Goal: Information Seeking & Learning: Learn about a topic

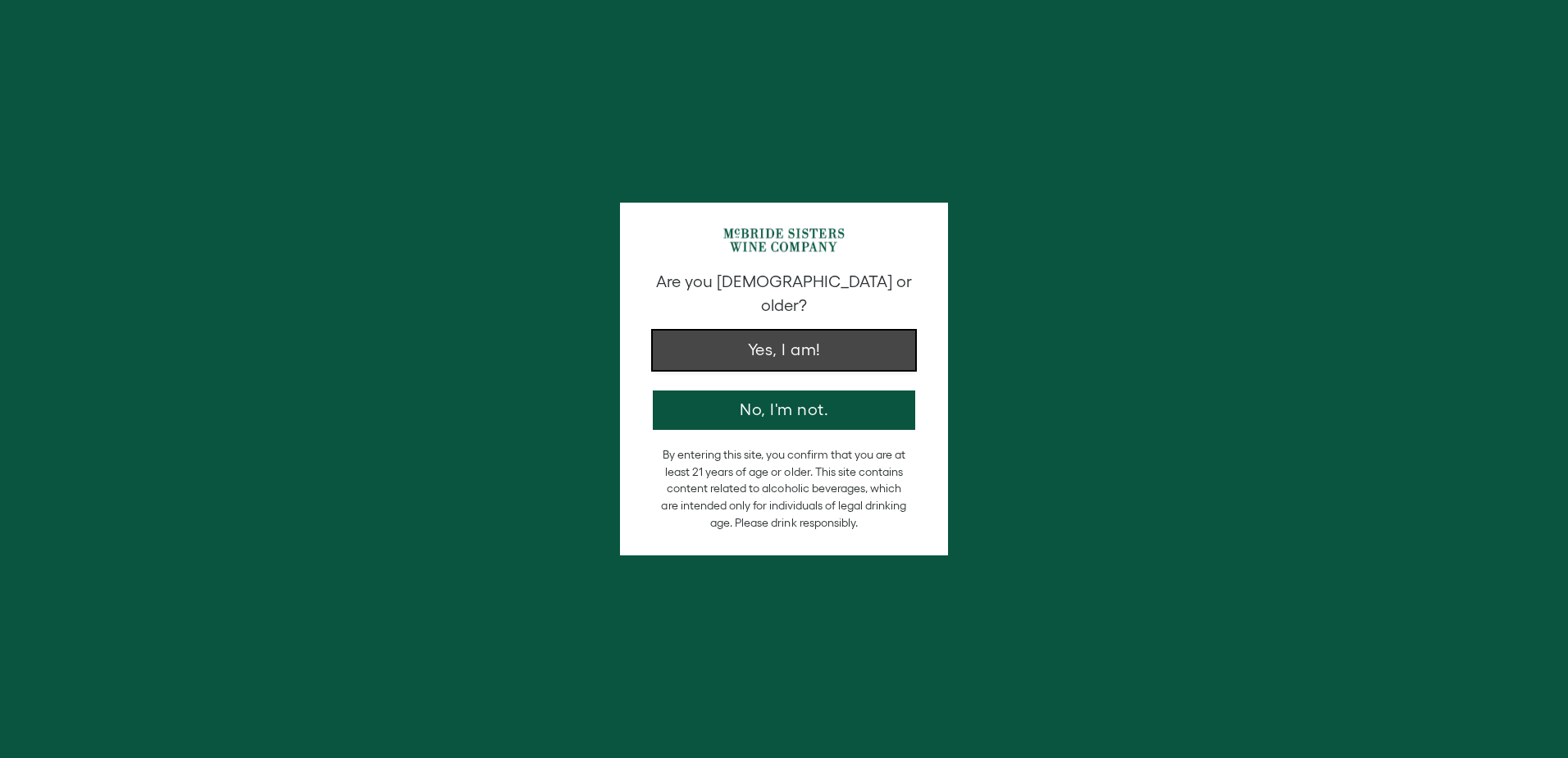
click at [843, 331] on button "Yes, I am!" at bounding box center [784, 350] width 262 height 39
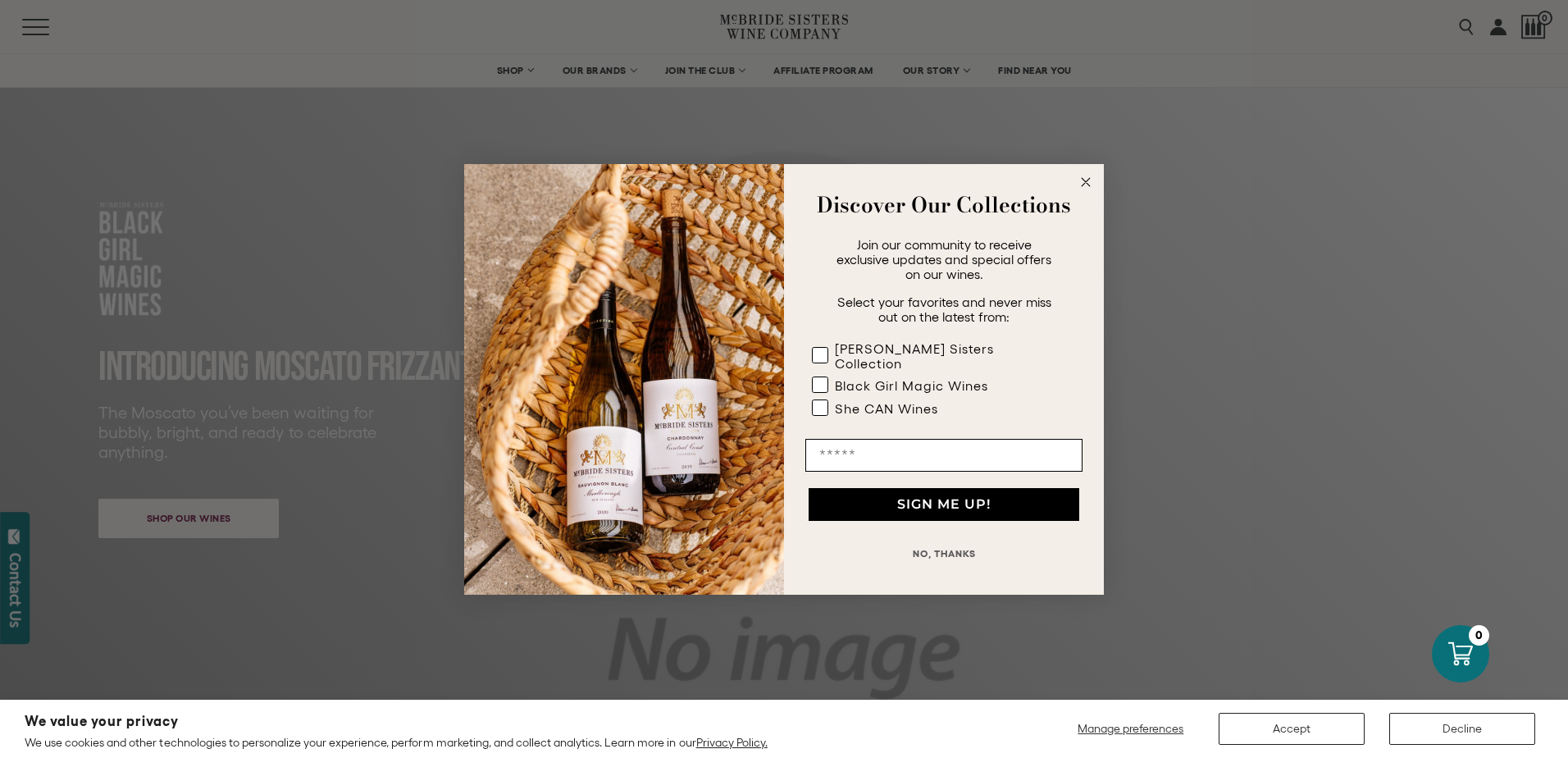
click at [1085, 182] on circle "Close dialog" at bounding box center [1086, 182] width 19 height 19
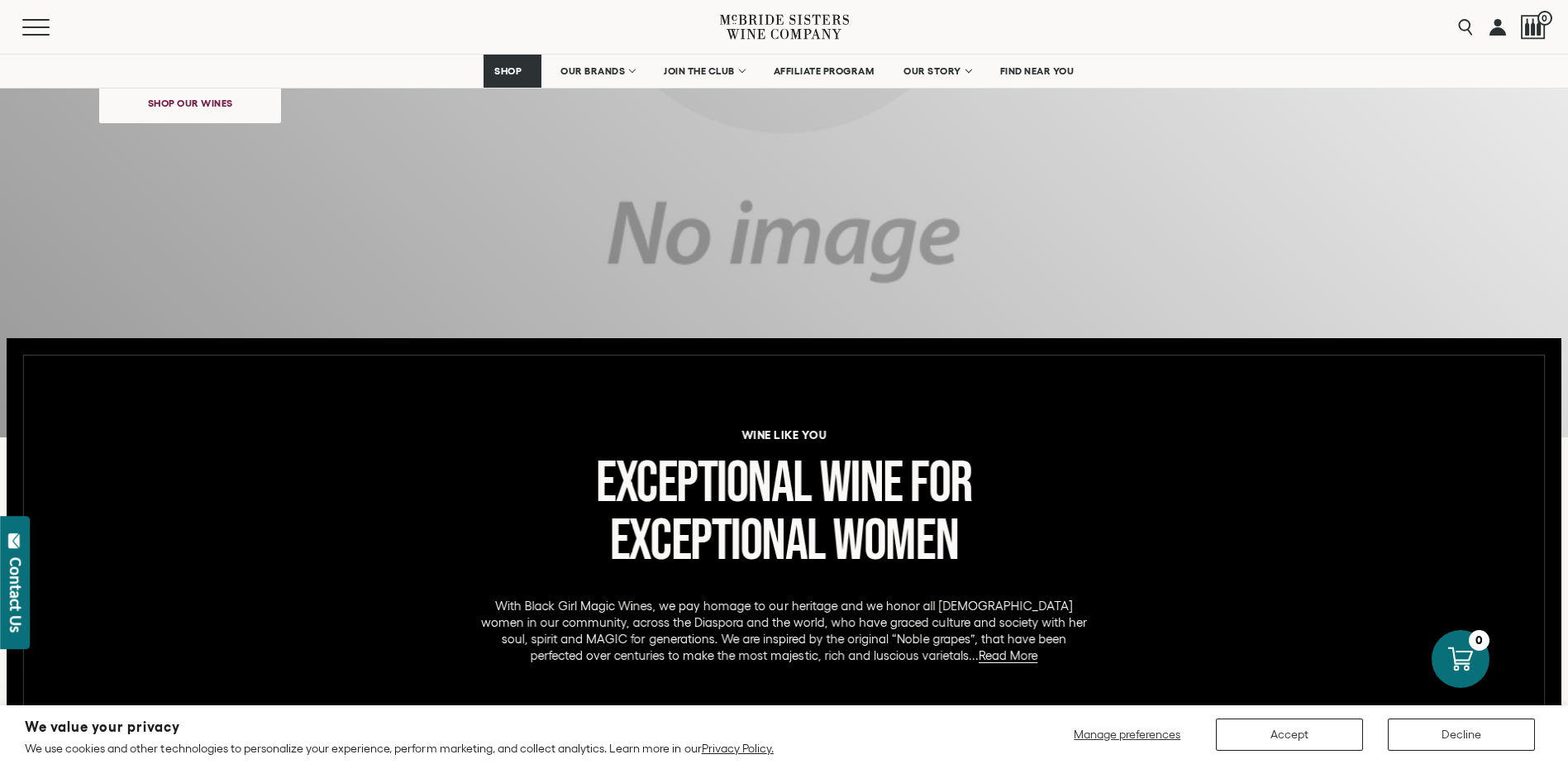
scroll to position [496, 0]
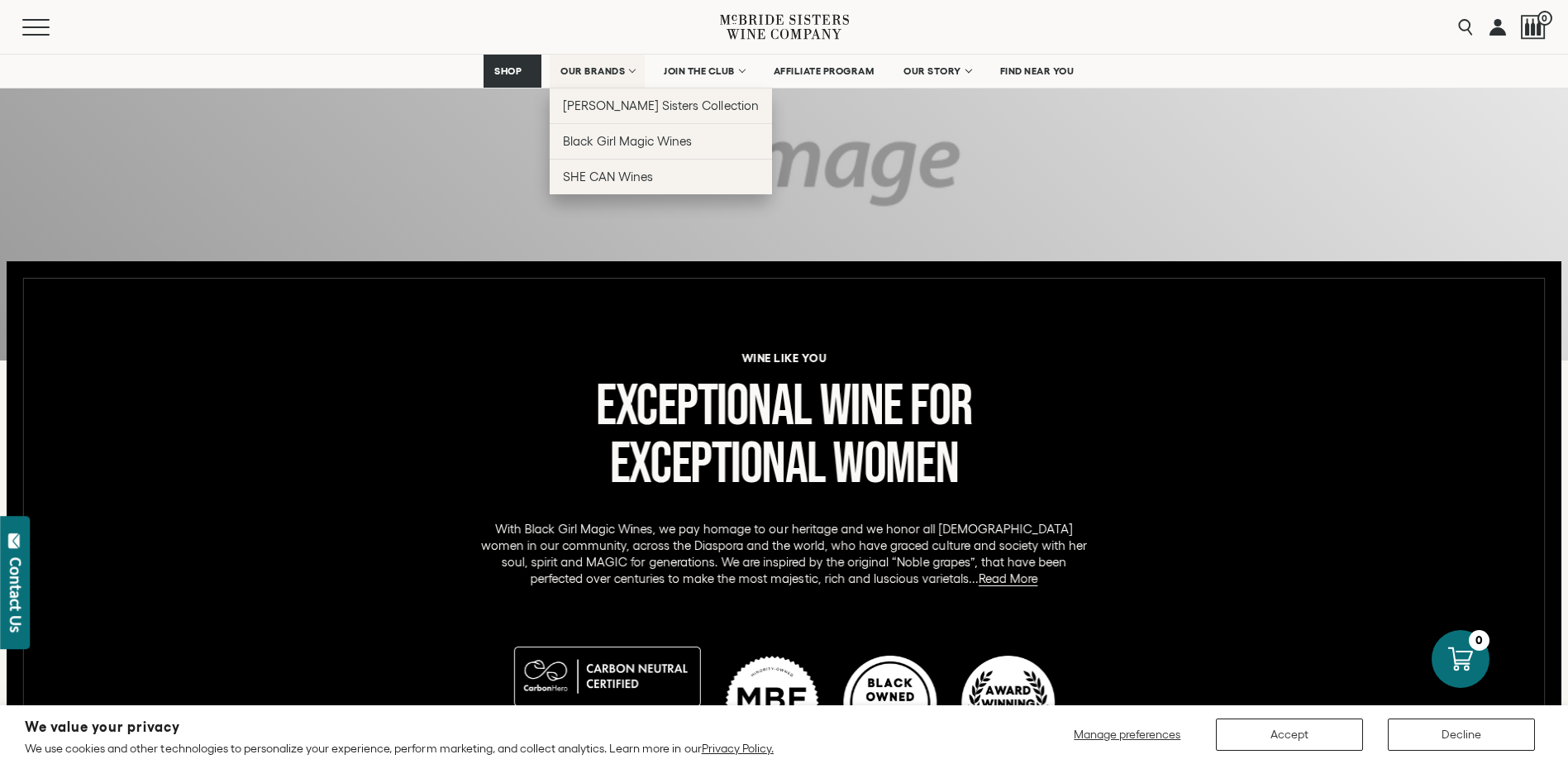
click at [593, 62] on link "OUR BRANDS" at bounding box center [598, 71] width 96 height 33
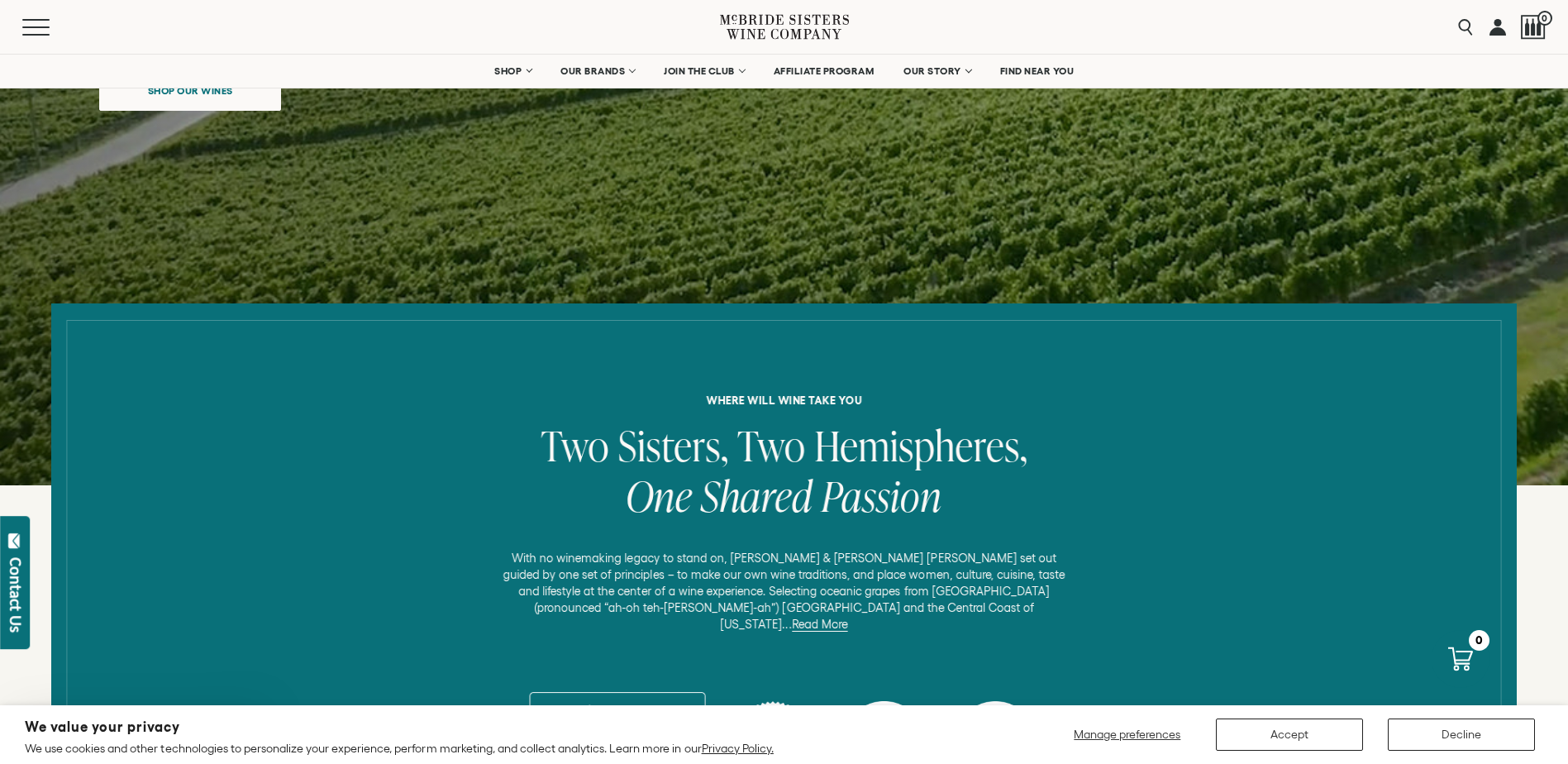
scroll to position [82, 0]
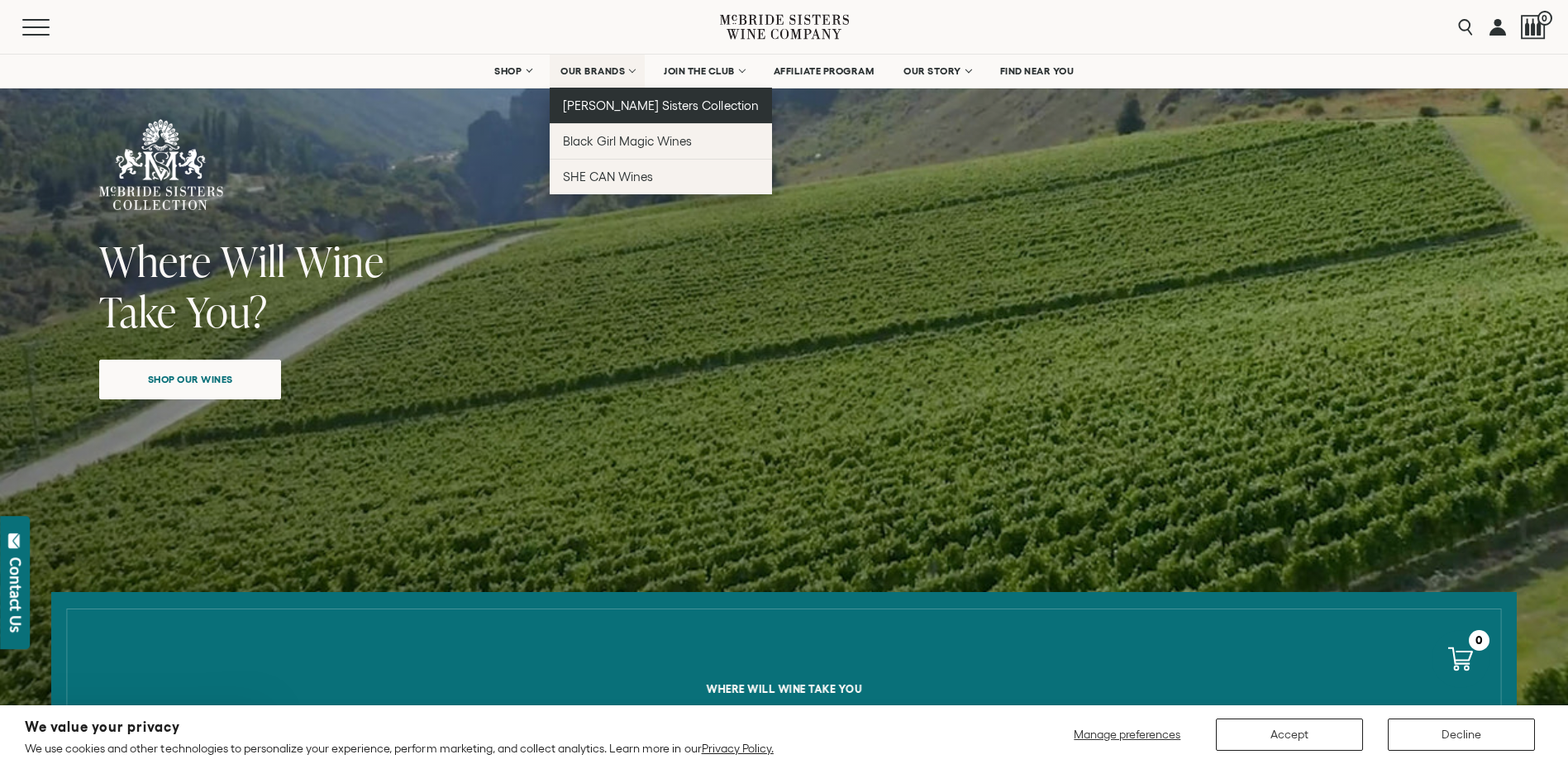
click at [612, 106] on span "[PERSON_NAME] Sisters Collection" at bounding box center [662, 105] width 196 height 14
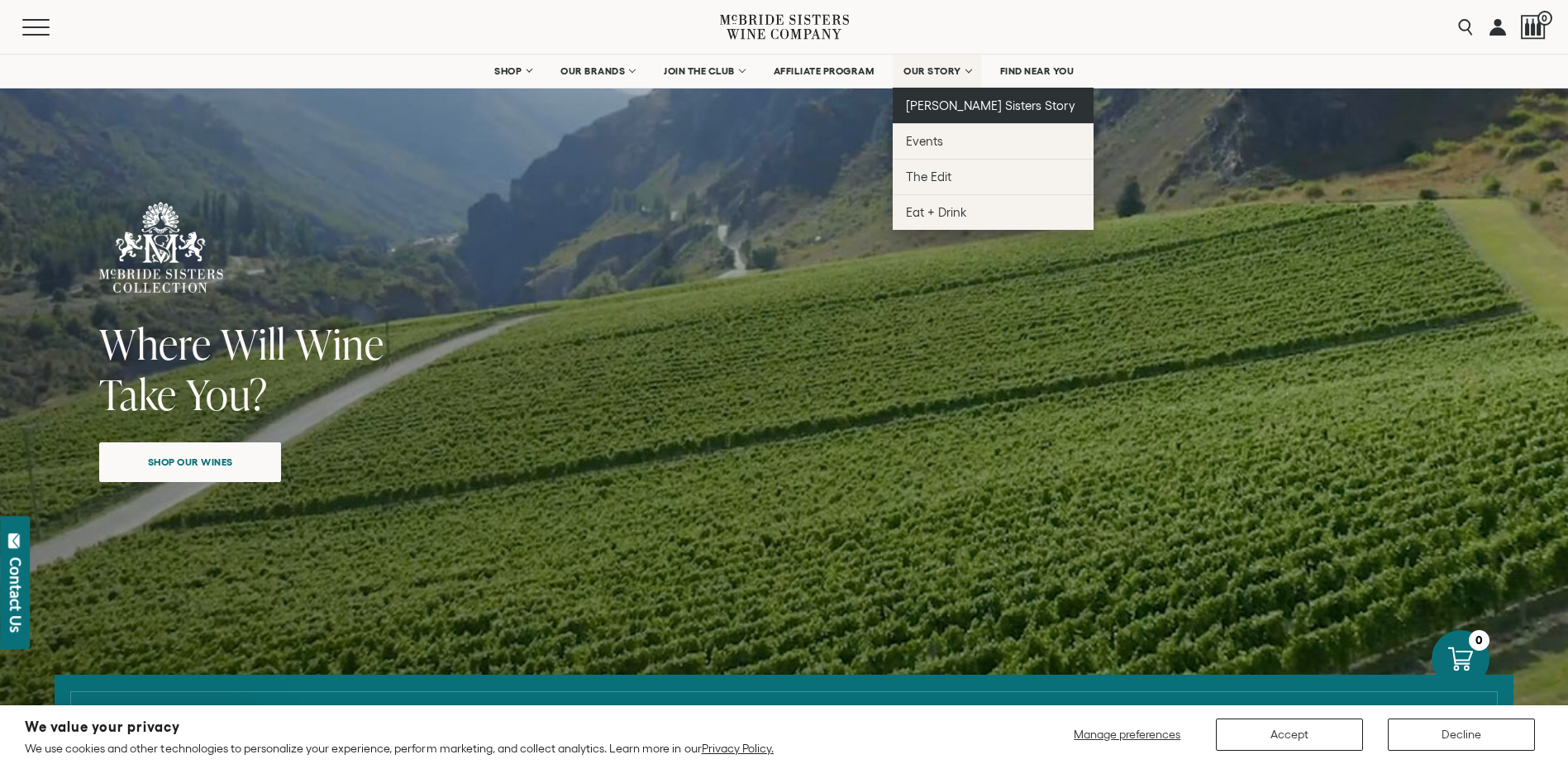
click at [960, 106] on span "[PERSON_NAME] Sisters Story" at bounding box center [991, 105] width 170 height 14
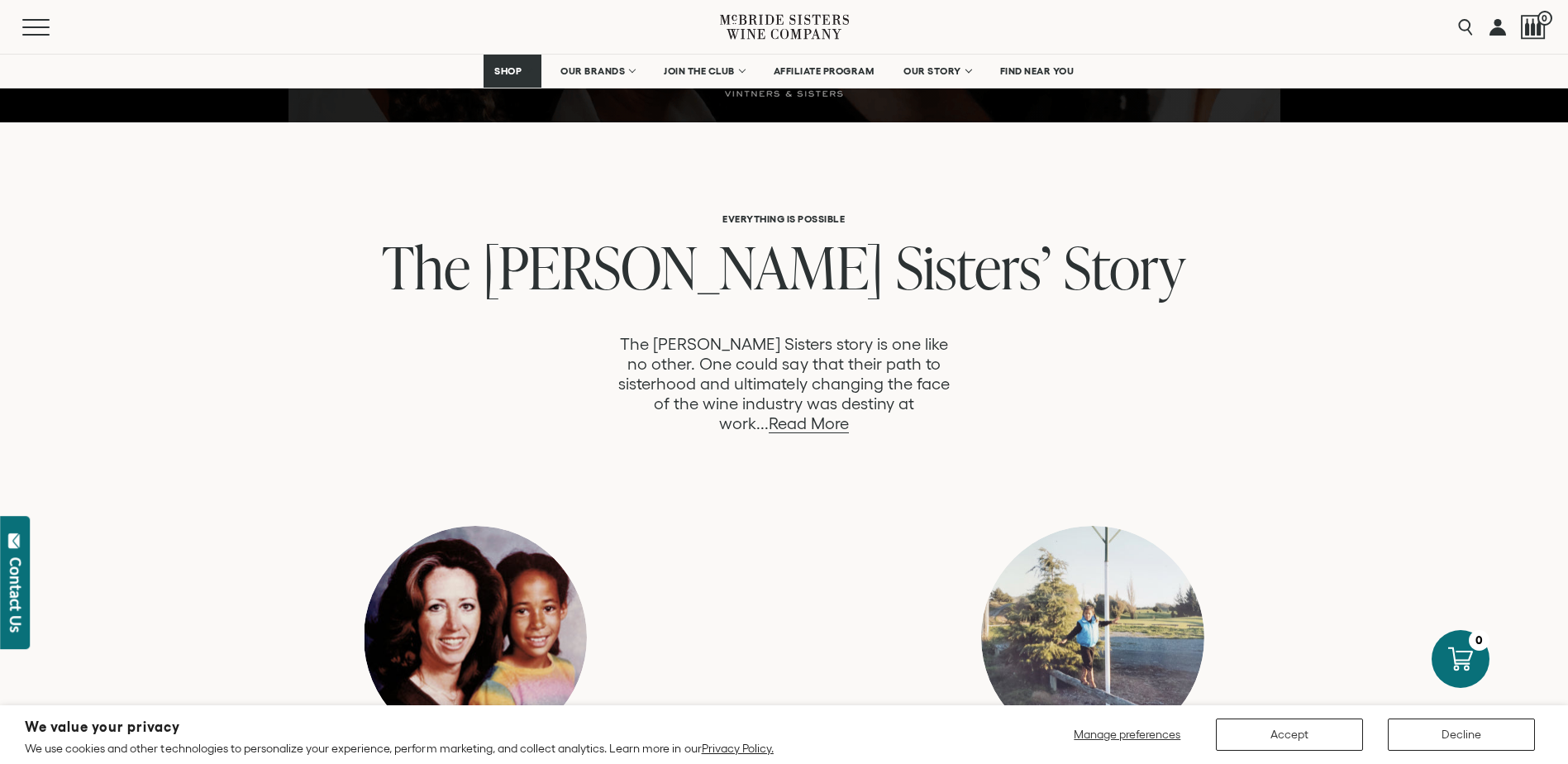
scroll to position [744, 0]
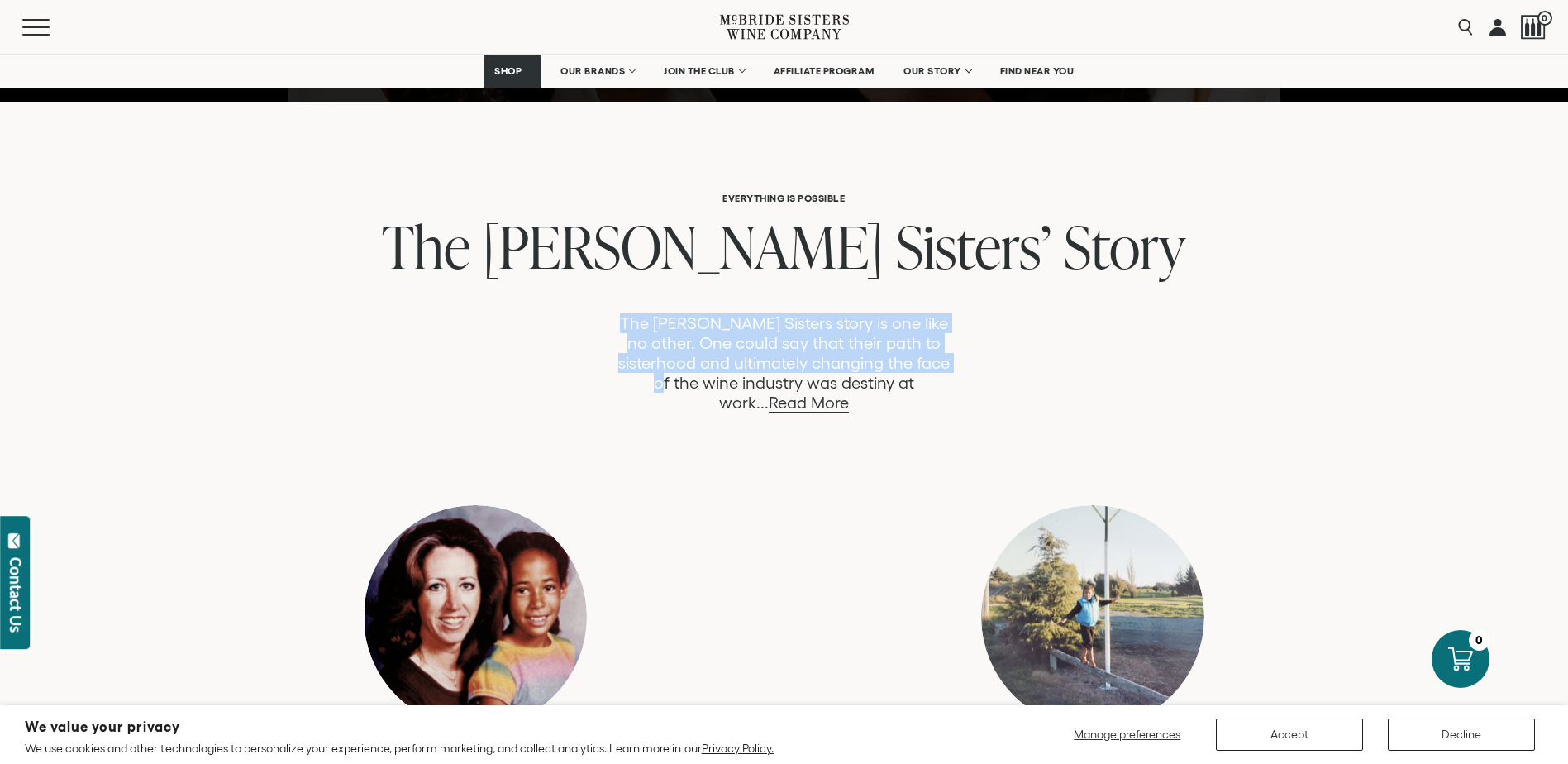
drag, startPoint x: 620, startPoint y: 324, endPoint x: 922, endPoint y: 358, distance: 303.9
click at [922, 358] on p "The McBride Sisters story is one like no other. One could say that their path t…" at bounding box center [784, 363] width 344 height 99
drag, startPoint x: 922, startPoint y: 358, endPoint x: 918, endPoint y: 381, distance: 23.3
click at [849, 393] on link "Read More" at bounding box center [808, 403] width 80 height 19
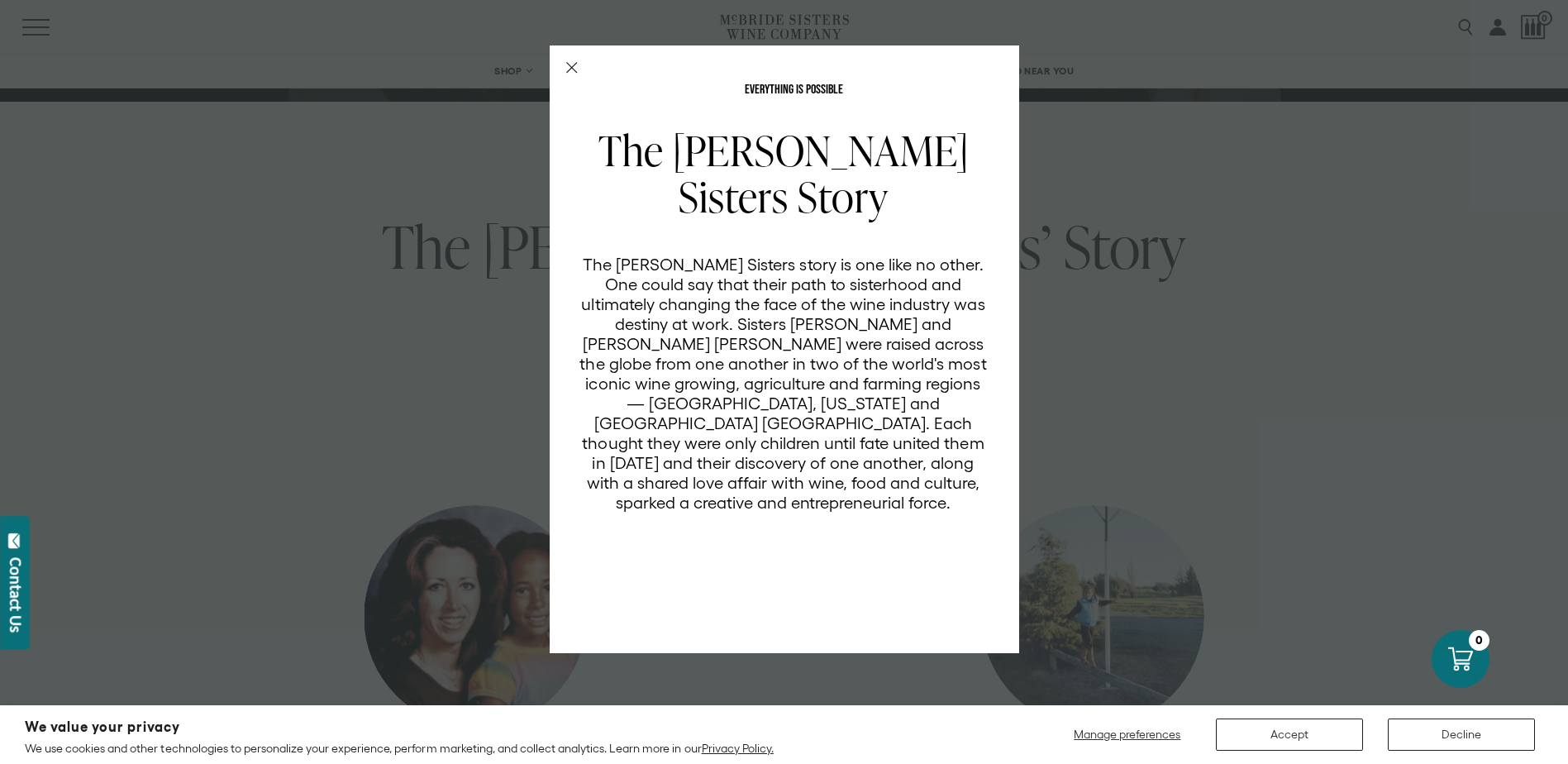
scroll to position [0, 0]
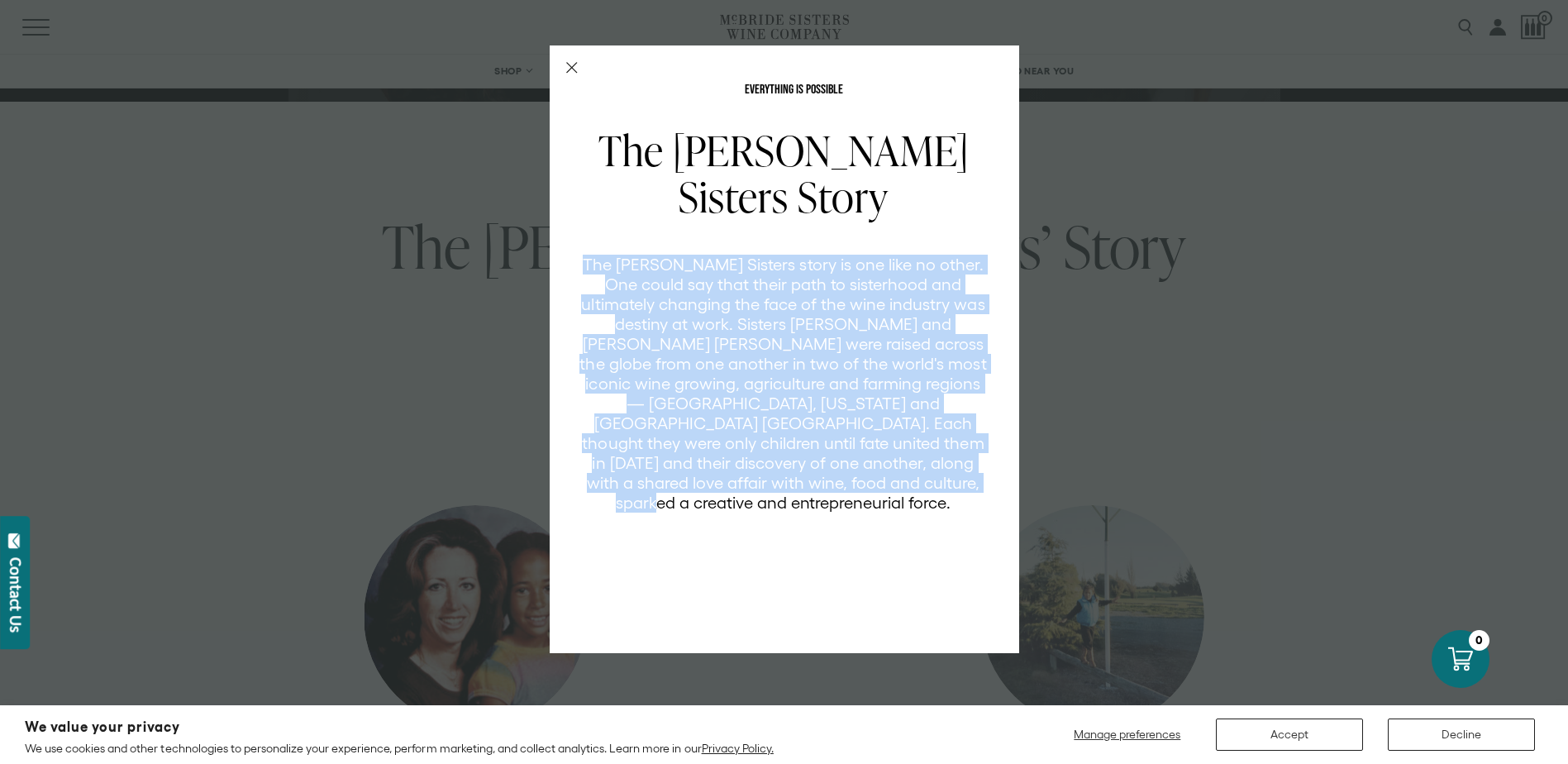
drag, startPoint x: 597, startPoint y: 272, endPoint x: 909, endPoint y: 480, distance: 375.0
click at [909, 480] on p "The [PERSON_NAME] Sisters story is one like no other. One could say that their …" at bounding box center [784, 384] width 409 height 258
drag, startPoint x: 909, startPoint y: 480, endPoint x: 805, endPoint y: 447, distance: 109.1
copy p "The [PERSON_NAME] Sisters story is one like no other. One could say that their …"
click at [1121, 273] on div "EVERYTHING IS POSSIBLE The McBride Sisters Story The McBride Sisters story is o…" at bounding box center [784, 382] width 1568 height 764
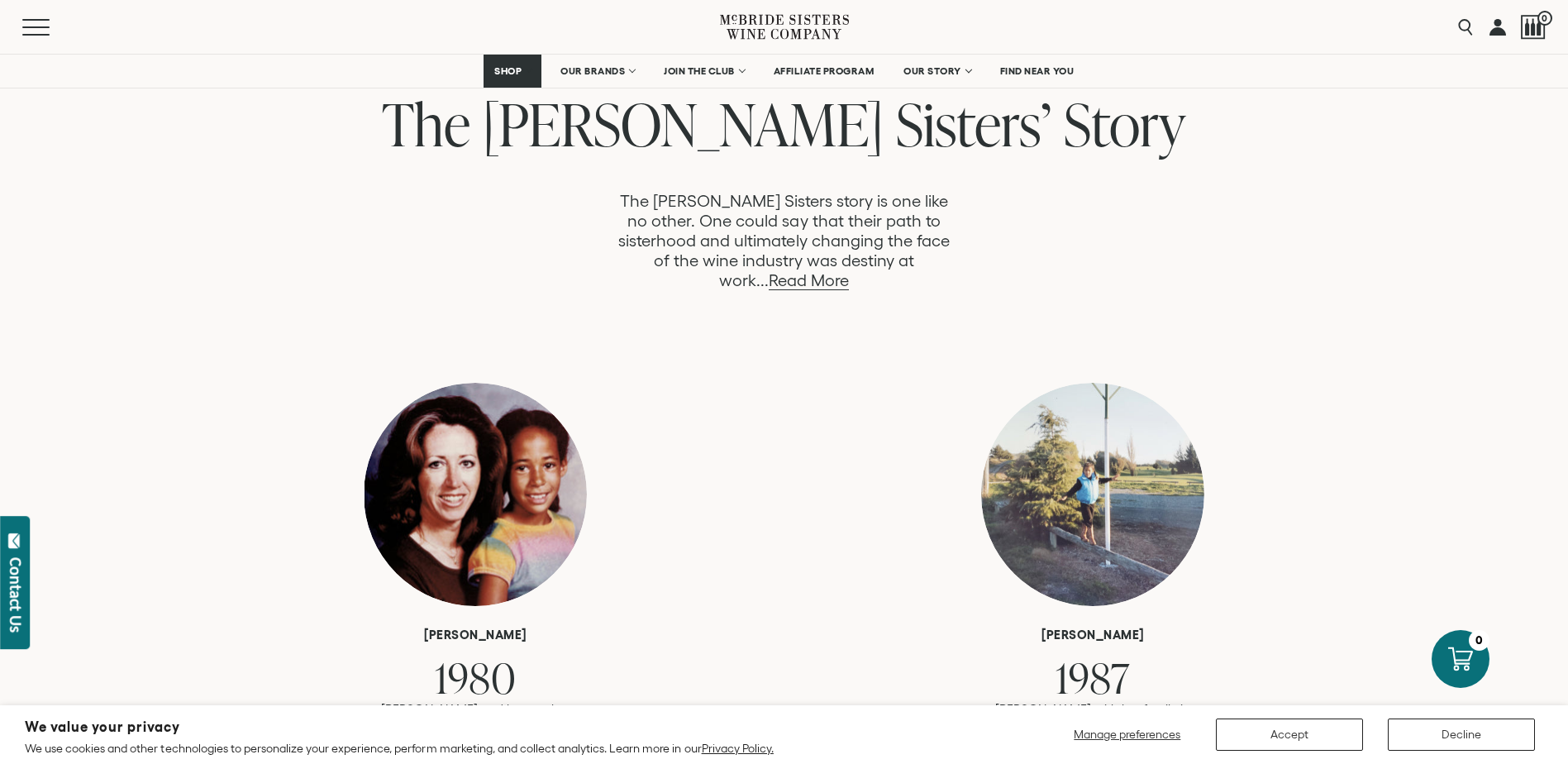
scroll to position [827, 0]
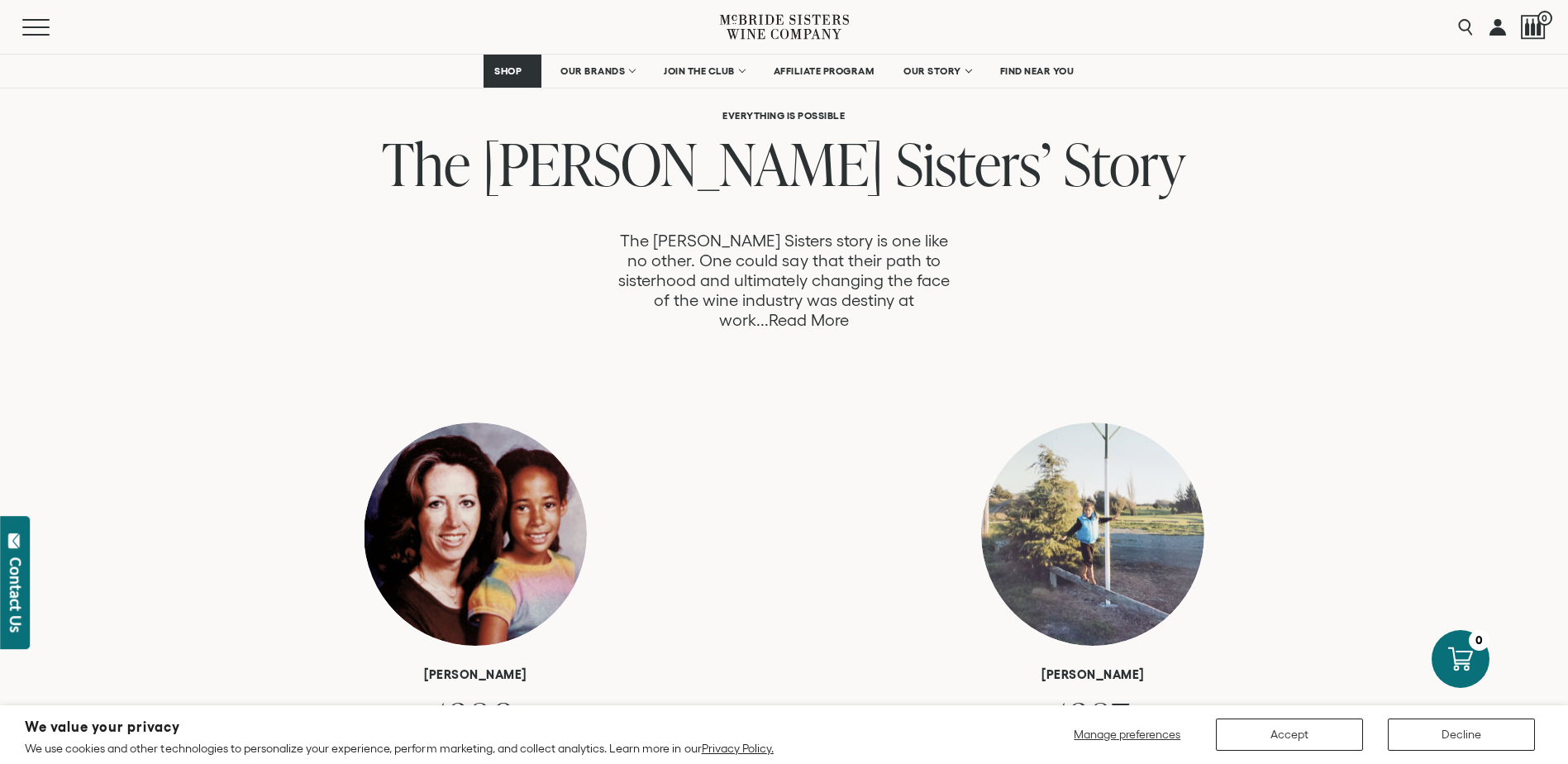
click at [849, 310] on link "Read More" at bounding box center [808, 320] width 80 height 19
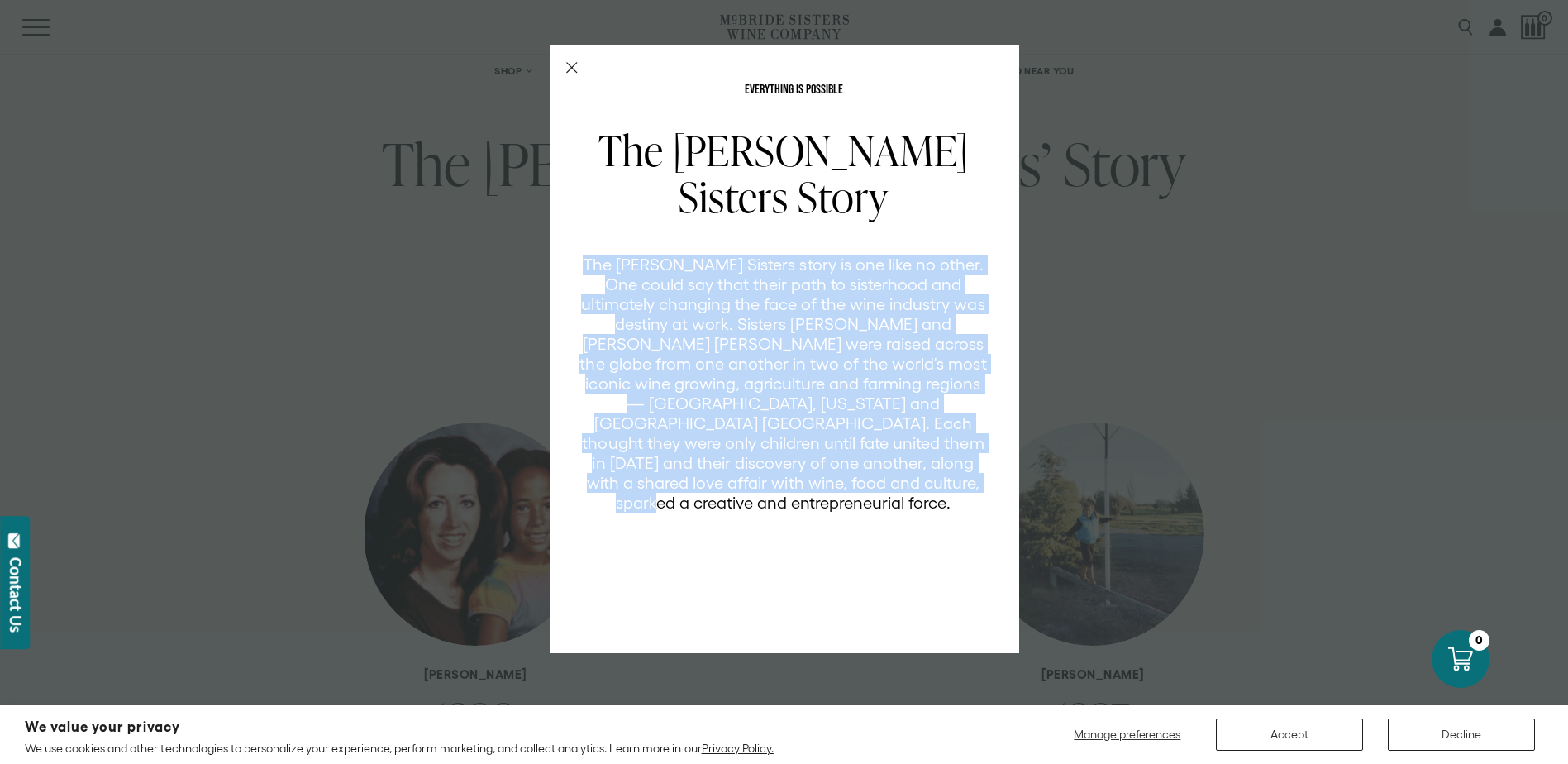
scroll to position [0, 0]
click at [1160, 289] on div "EVERYTHING IS POSSIBLE The McBride Sisters Story The McBride Sisters story is o…" at bounding box center [784, 382] width 1568 height 764
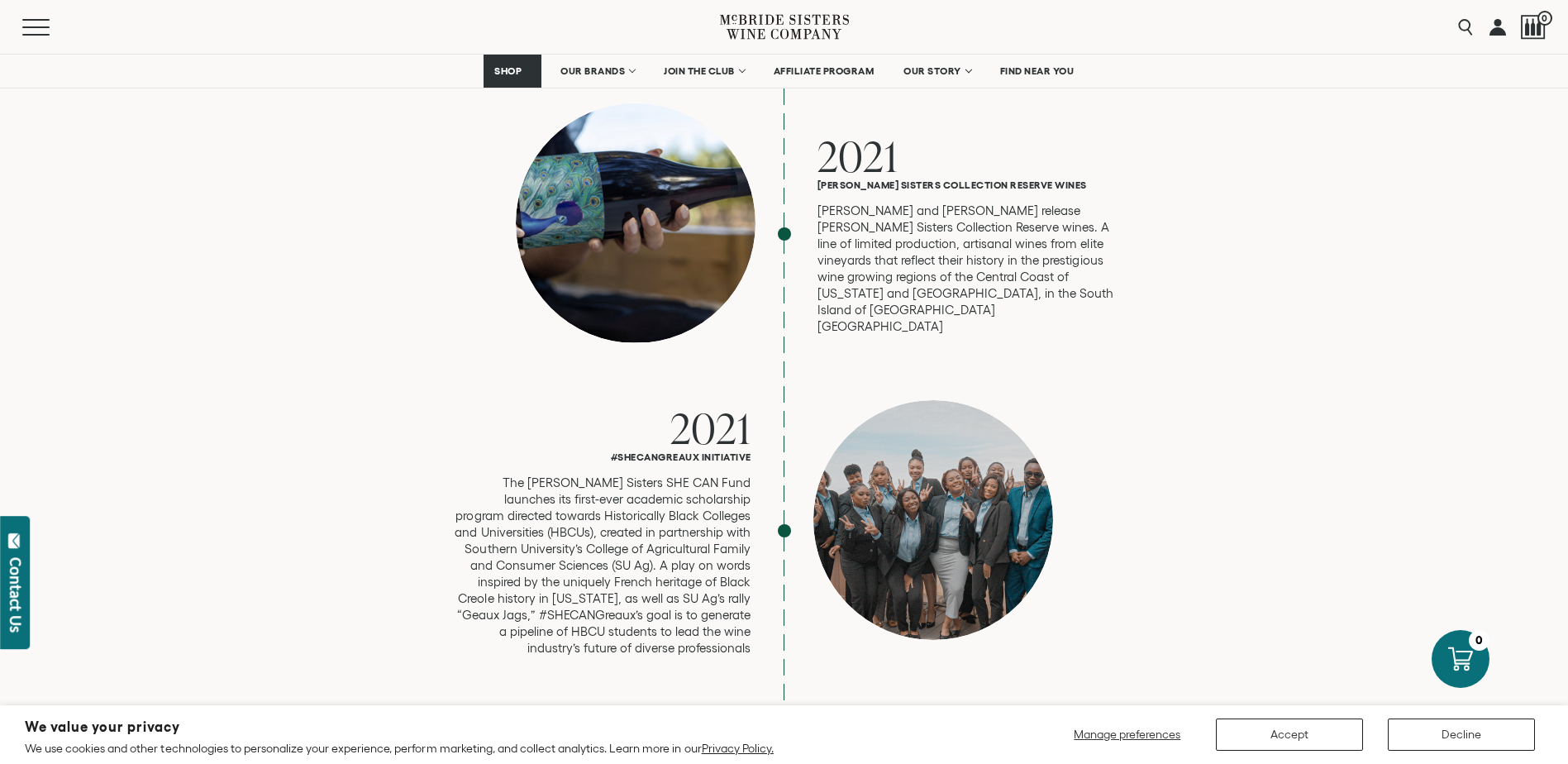
scroll to position [4381, 0]
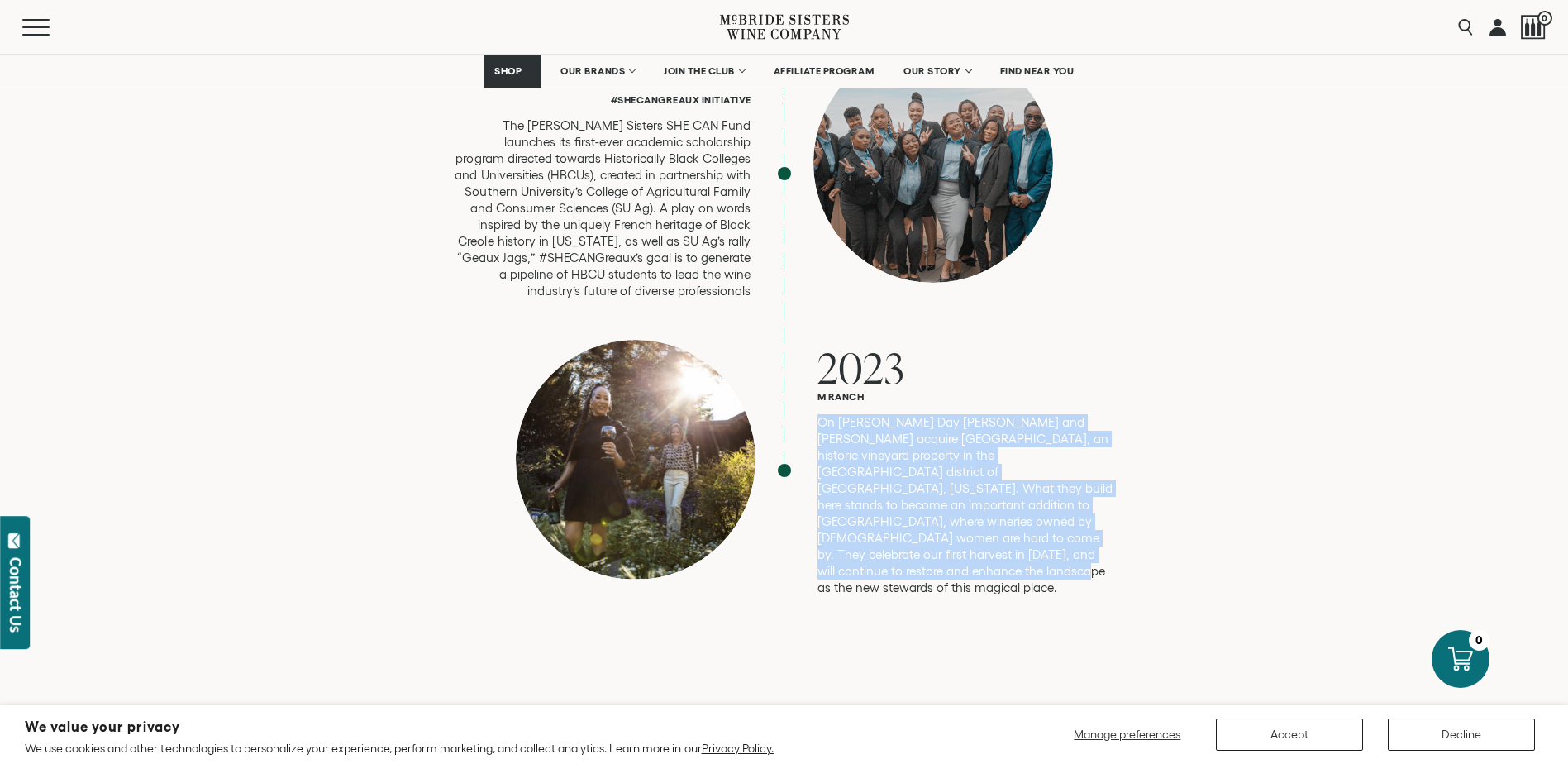
drag, startPoint x: 817, startPoint y: 355, endPoint x: 1019, endPoint y: 491, distance: 243.5
click at [1019, 491] on p "On Martin Luther King Jr. Day Robin and Andréa acquire M Ranch Estate, an histo…" at bounding box center [967, 505] width 298 height 182
drag, startPoint x: 1019, startPoint y: 491, endPoint x: 946, endPoint y: 463, distance: 78.2
copy p "On Martin Luther King Jr. Day Robin and Andréa acquire M Ranch Estate, an histo…"
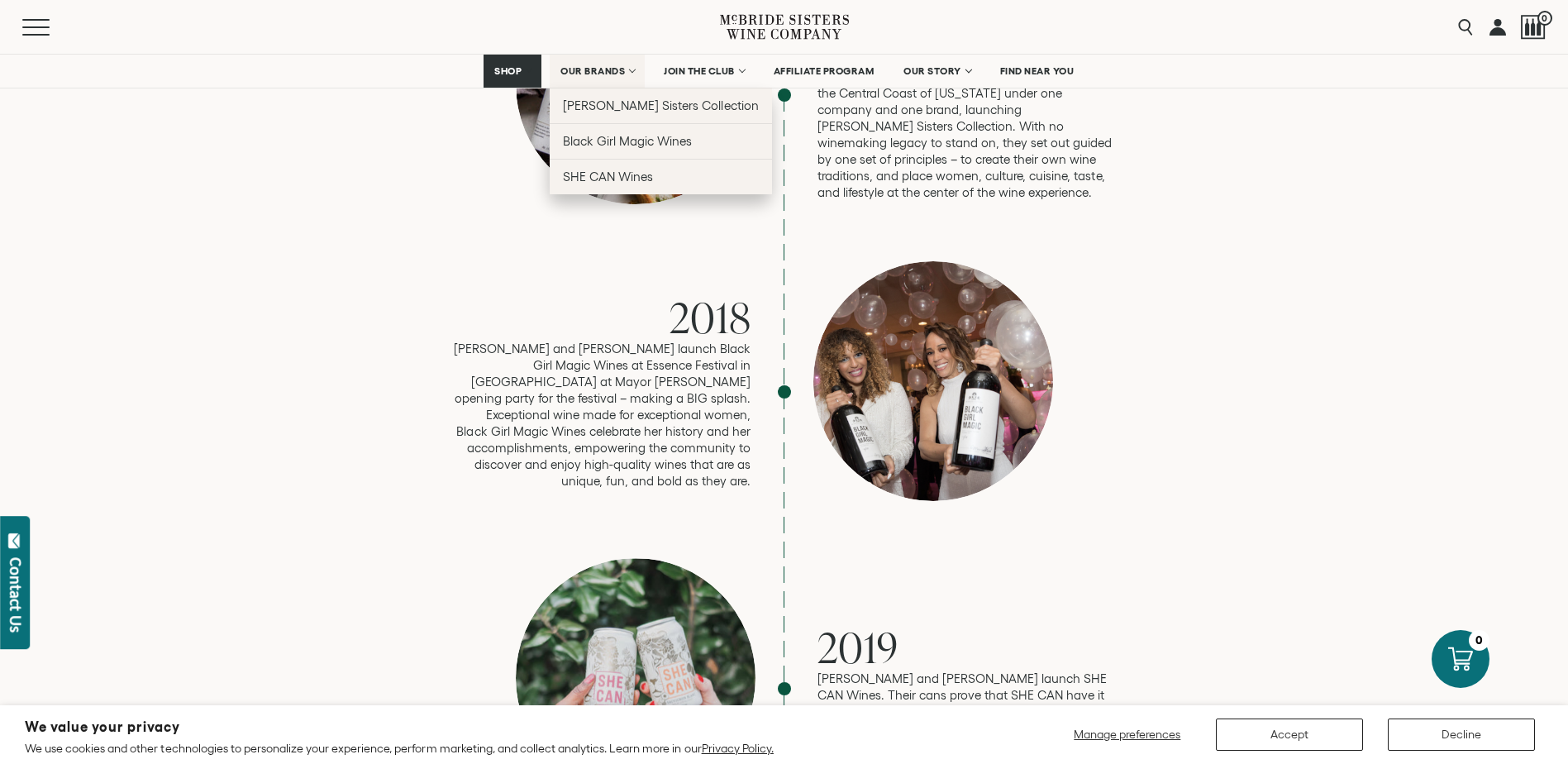
scroll to position [2645, 0]
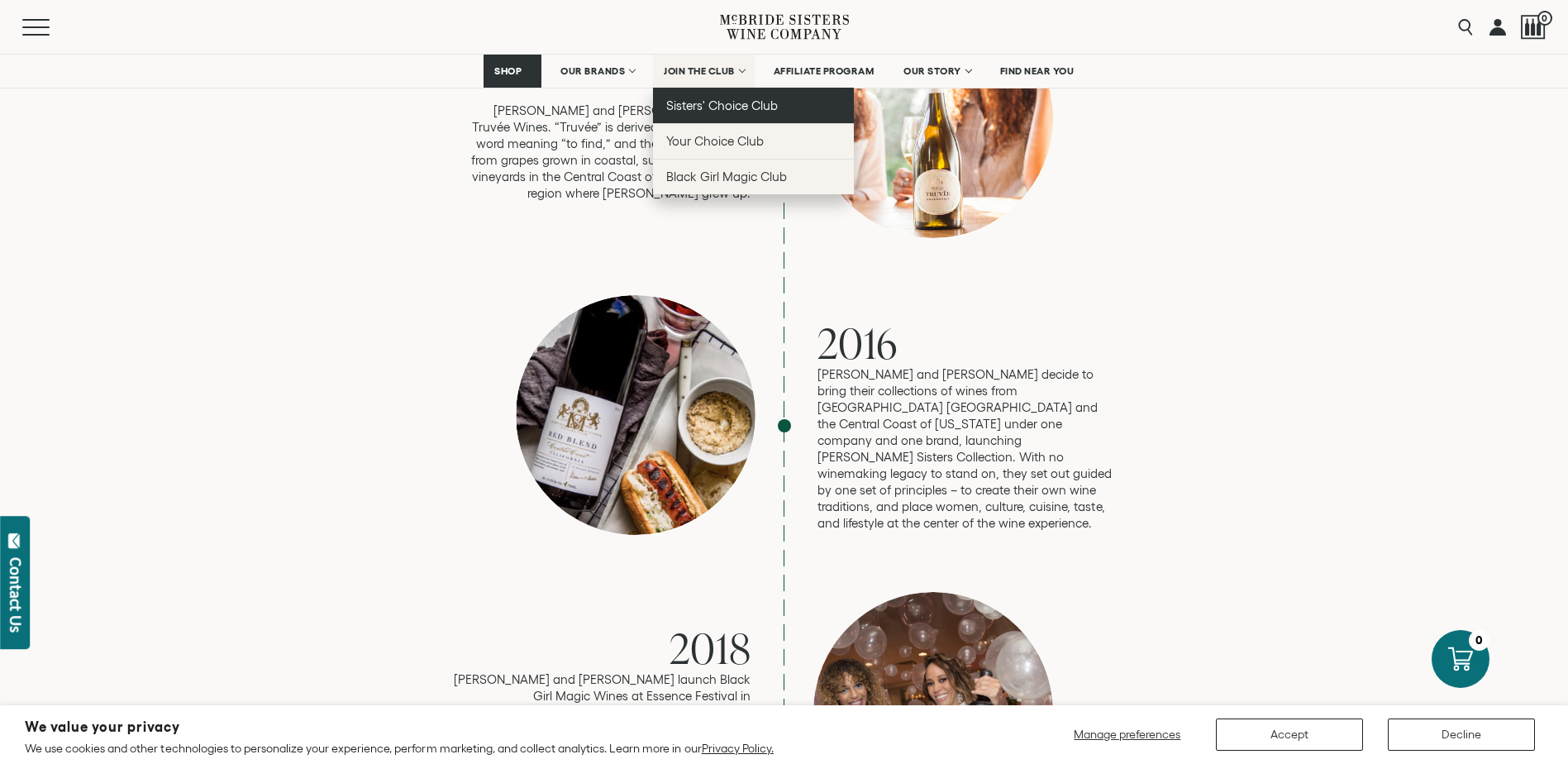
click at [699, 98] on span "Sisters' Choice Club" at bounding box center [722, 105] width 111 height 14
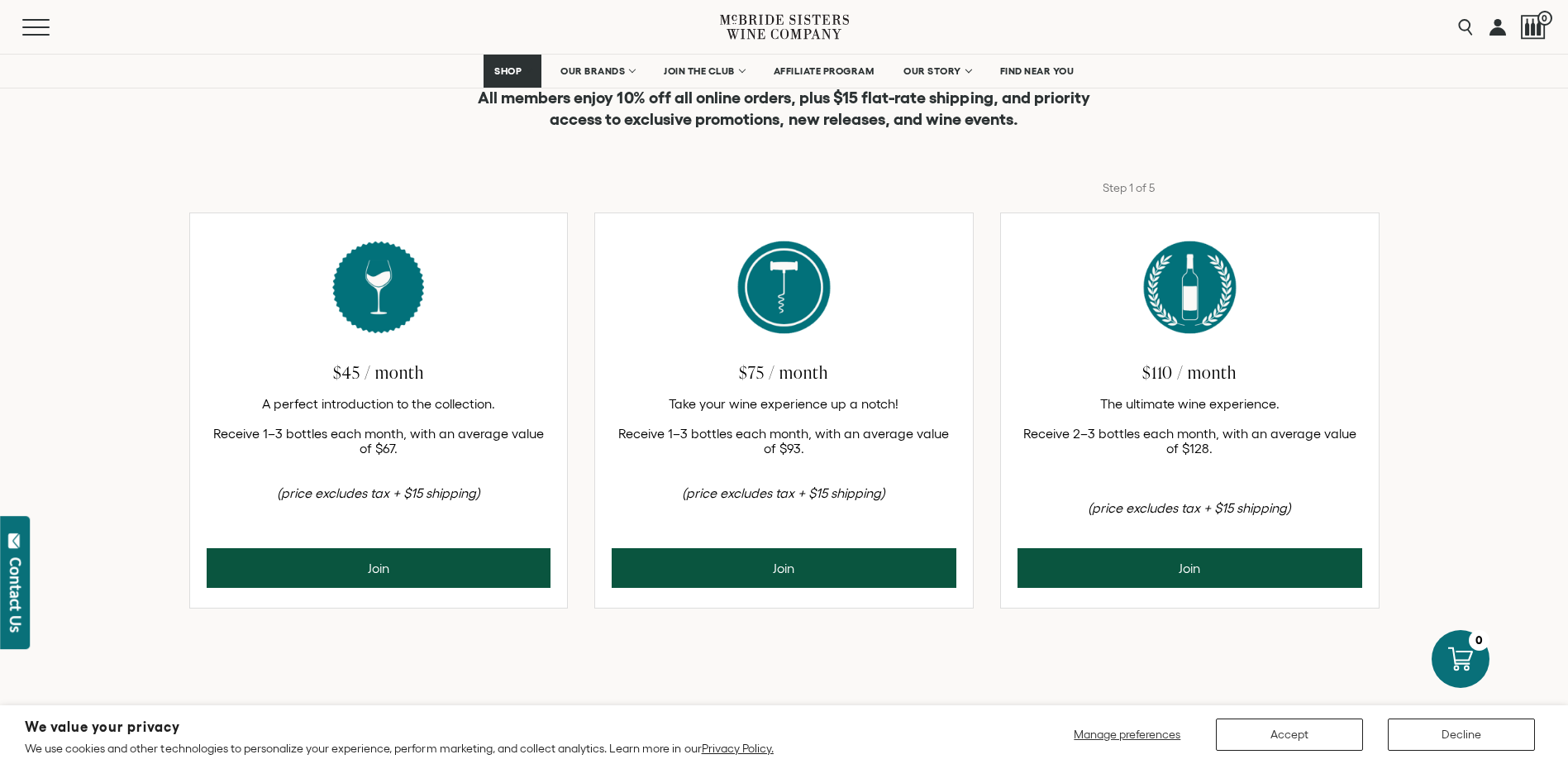
scroll to position [496, 0]
